Goal: Task Accomplishment & Management: Complete application form

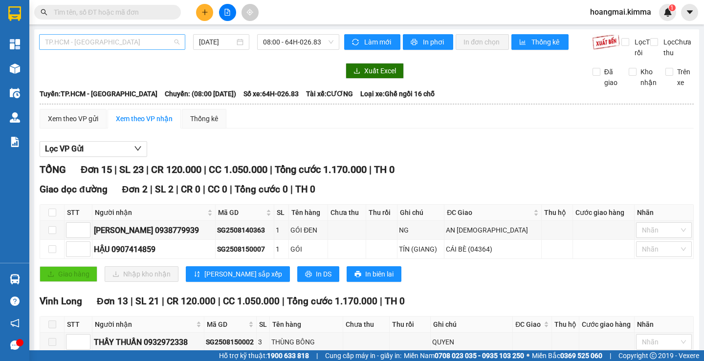
click at [147, 41] on span "TP.HCM - [GEOGRAPHIC_DATA]" at bounding box center [112, 42] width 134 height 15
click at [282, 33] on div "TP.HCM - Vĩnh Long [DATE] 08:00 - 64H-026.83 Làm mới In phơi In đơn chọn Thống …" at bounding box center [366, 327] width 665 height 597
click at [288, 42] on span "08:00 - 64H-026.83" at bounding box center [298, 42] width 70 height 15
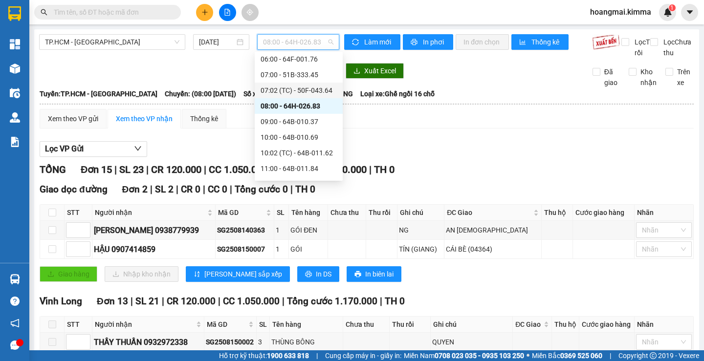
scroll to position [49, 0]
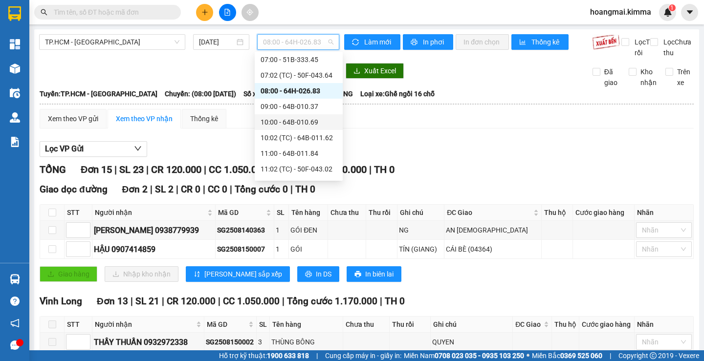
click at [306, 127] on div "10:00 - 64B-010.69" at bounding box center [299, 122] width 76 height 11
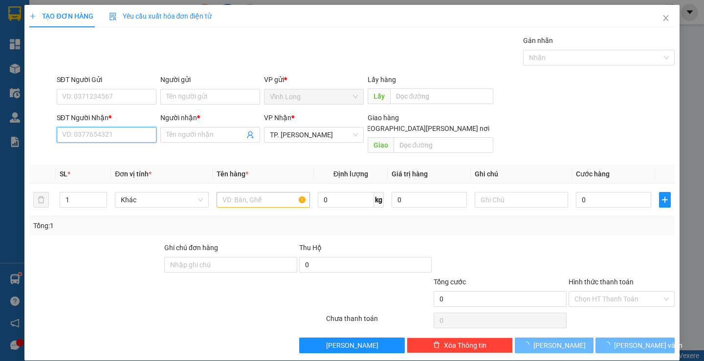
click at [93, 133] on input "SĐT Người Nhận *" at bounding box center [107, 135] width 100 height 16
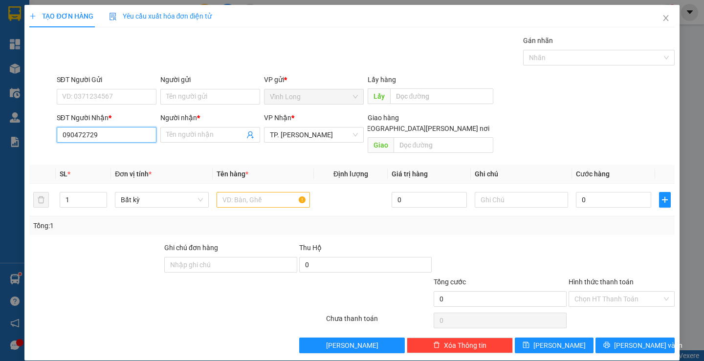
type input "0904727292"
drag, startPoint x: 109, startPoint y: 132, endPoint x: 63, endPoint y: 136, distance: 46.2
click at [52, 137] on div "SĐT Người Nhận * 0904727292 0904727292 Người nhận * Tên người nhận VP Nhận * TP…" at bounding box center [351, 134] width 647 height 45
click at [662, 22] on icon "close" at bounding box center [666, 18] width 8 height 8
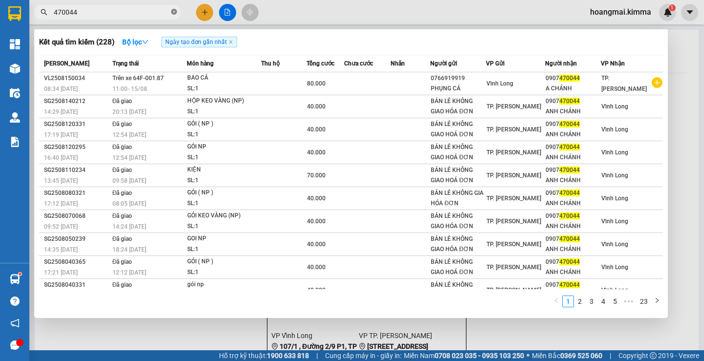
click at [174, 14] on icon "close-circle" at bounding box center [174, 12] width 6 height 6
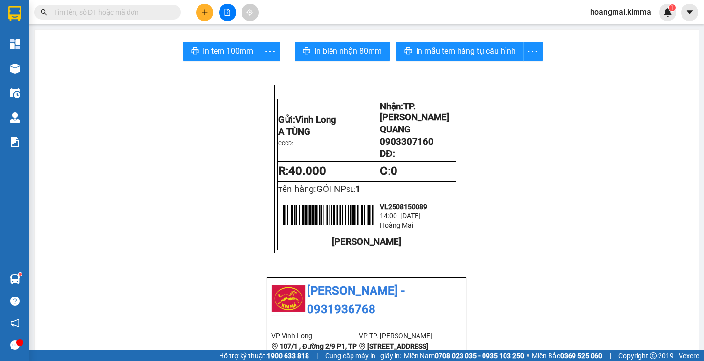
paste input "0904727292"
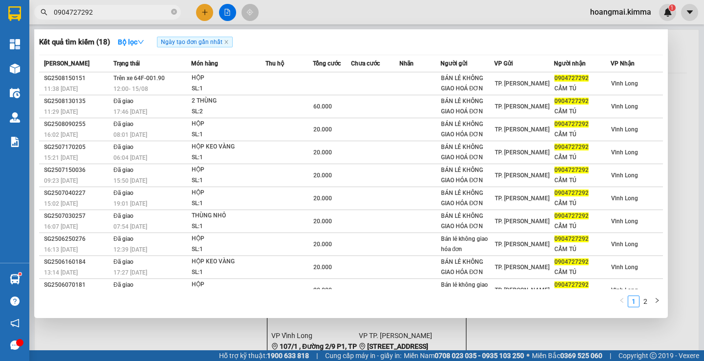
type input "0904727292"
click at [172, 11] on icon "close-circle" at bounding box center [174, 12] width 6 height 6
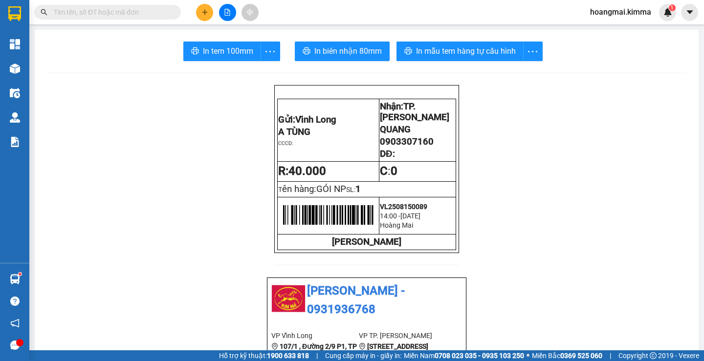
click at [158, 11] on input "text" at bounding box center [111, 12] width 115 height 11
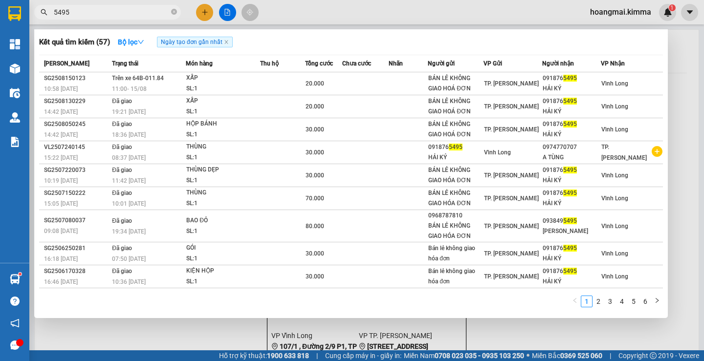
type input "5495"
